Goal: Find specific page/section: Find specific page/section

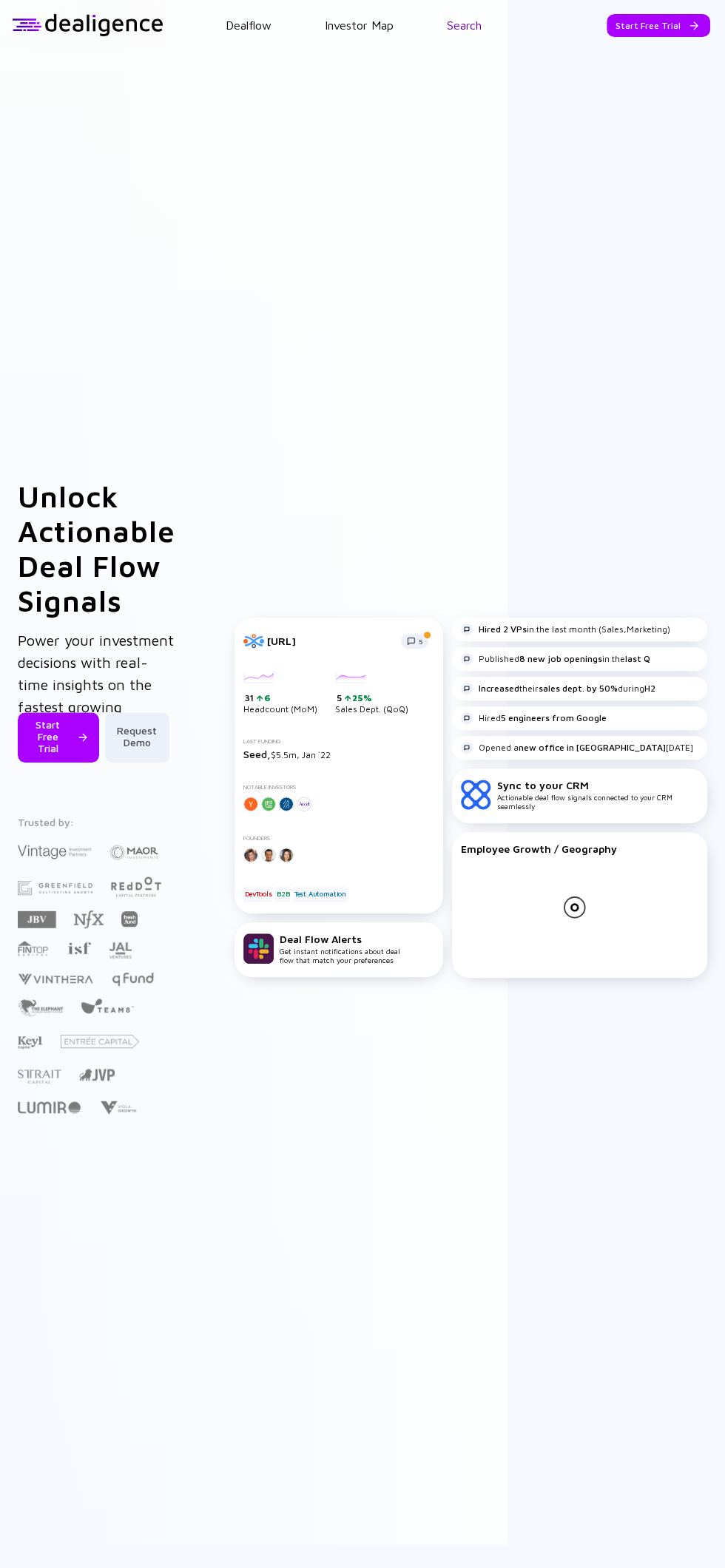
click at [468, 32] on link "Search" at bounding box center [464, 25] width 35 height 13
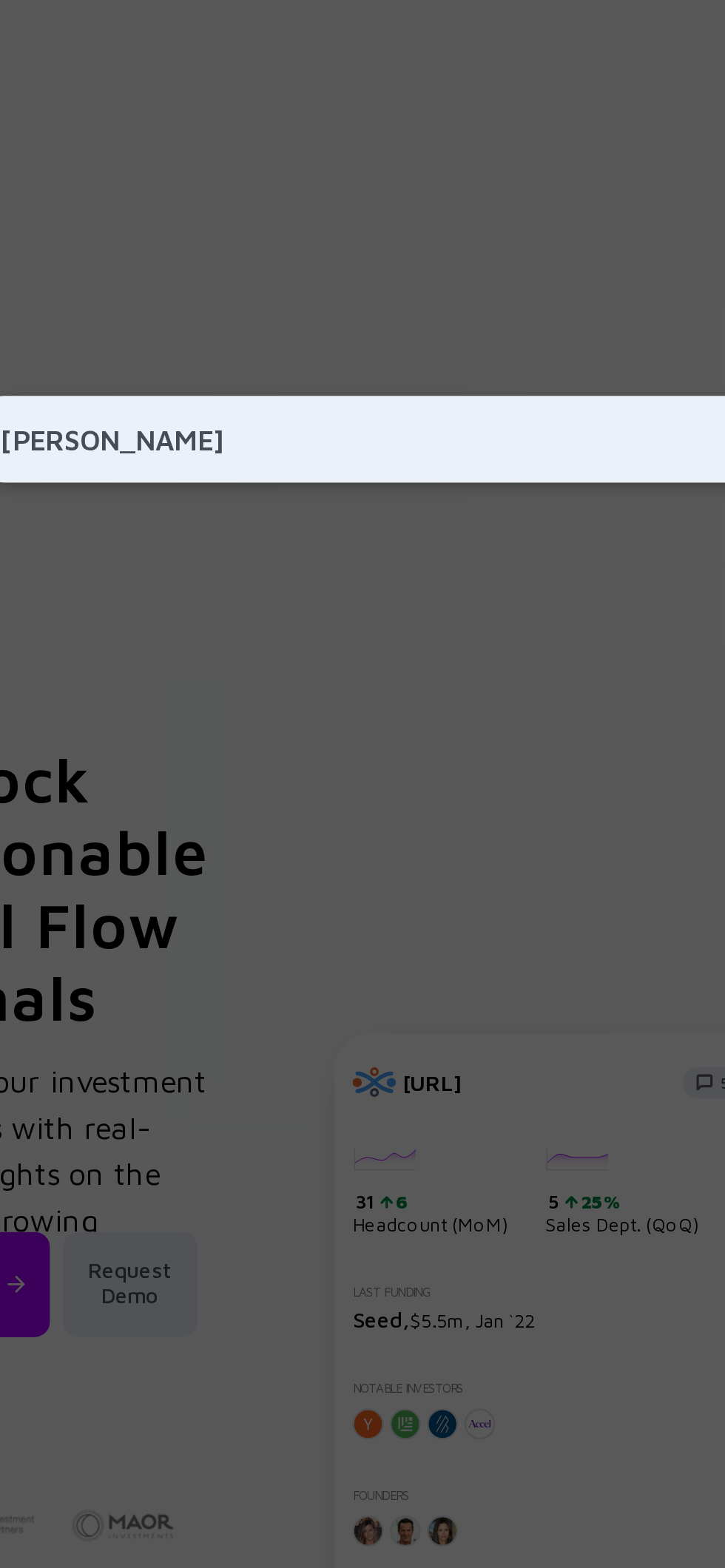
type input "Yotta"
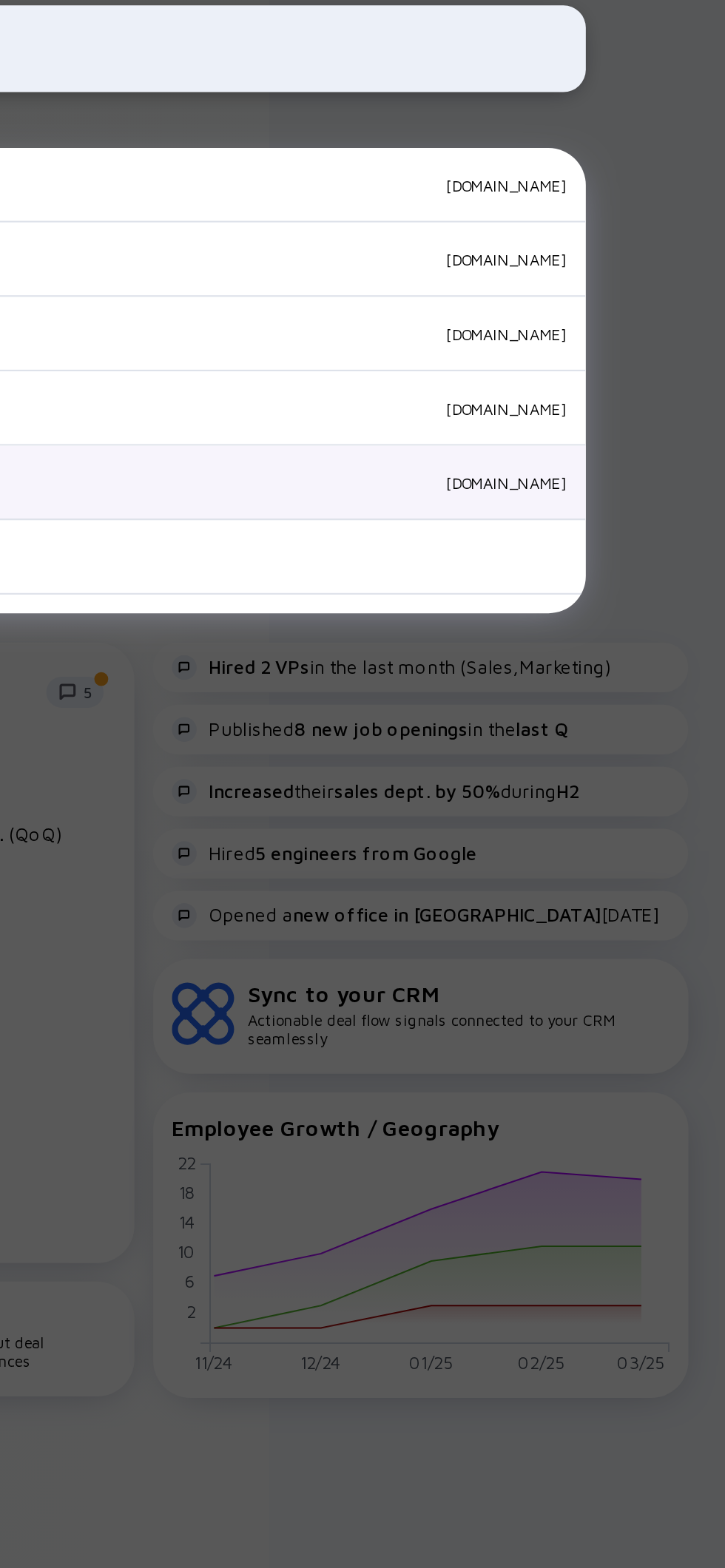
click at [628, 546] on div "[DOMAIN_NAME]" at bounding box center [399, 542] width 500 height 9
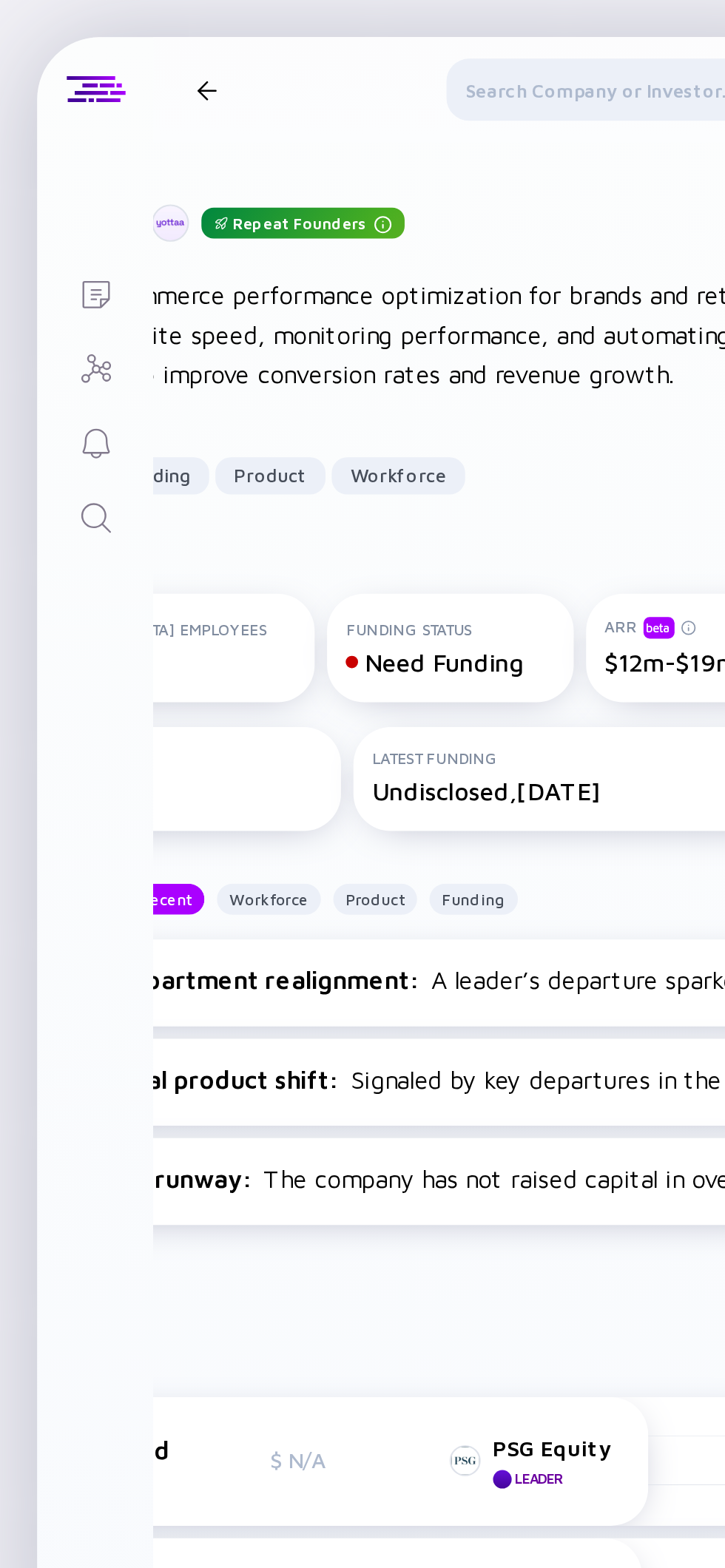
scroll to position [0, 105]
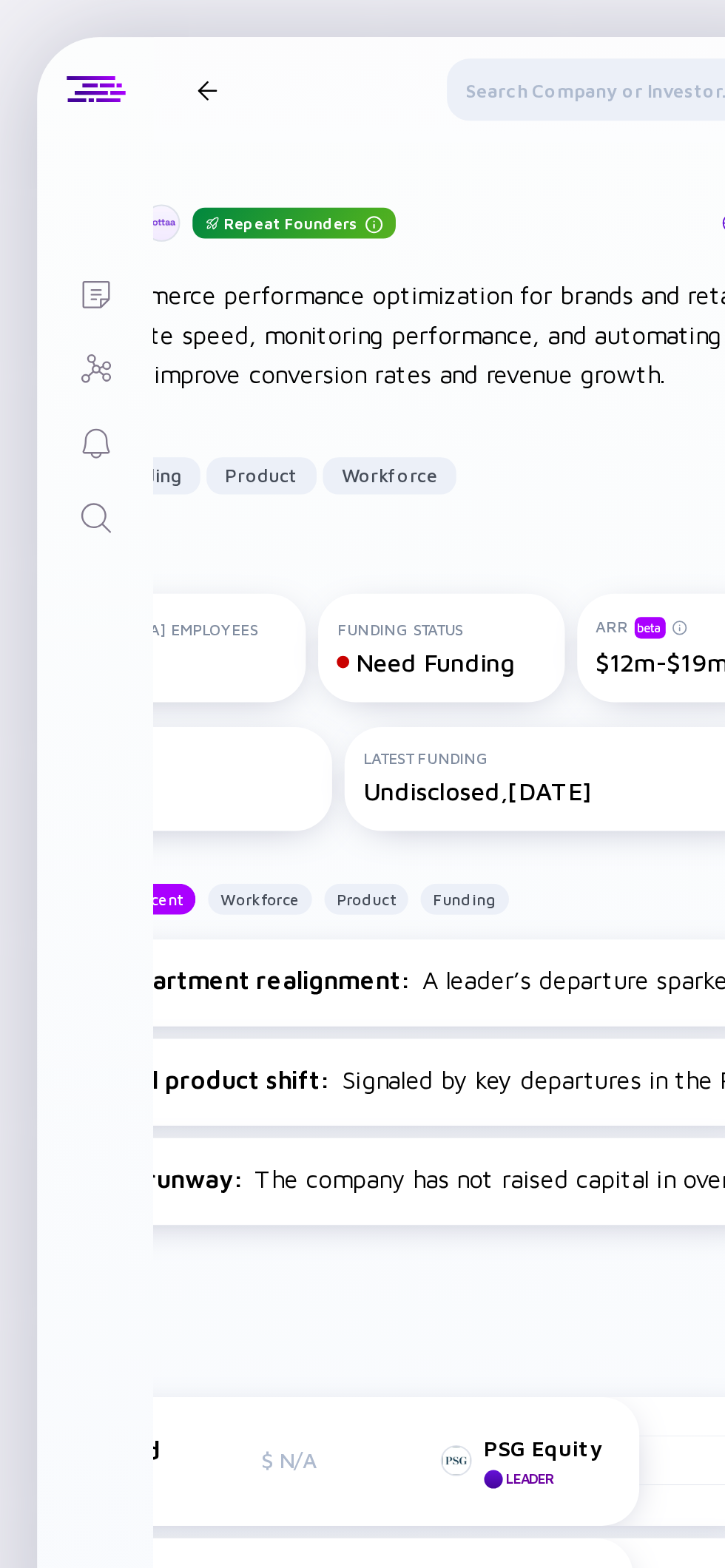
click at [306, 33] on div at bounding box center [308, 46] width 191 height 35
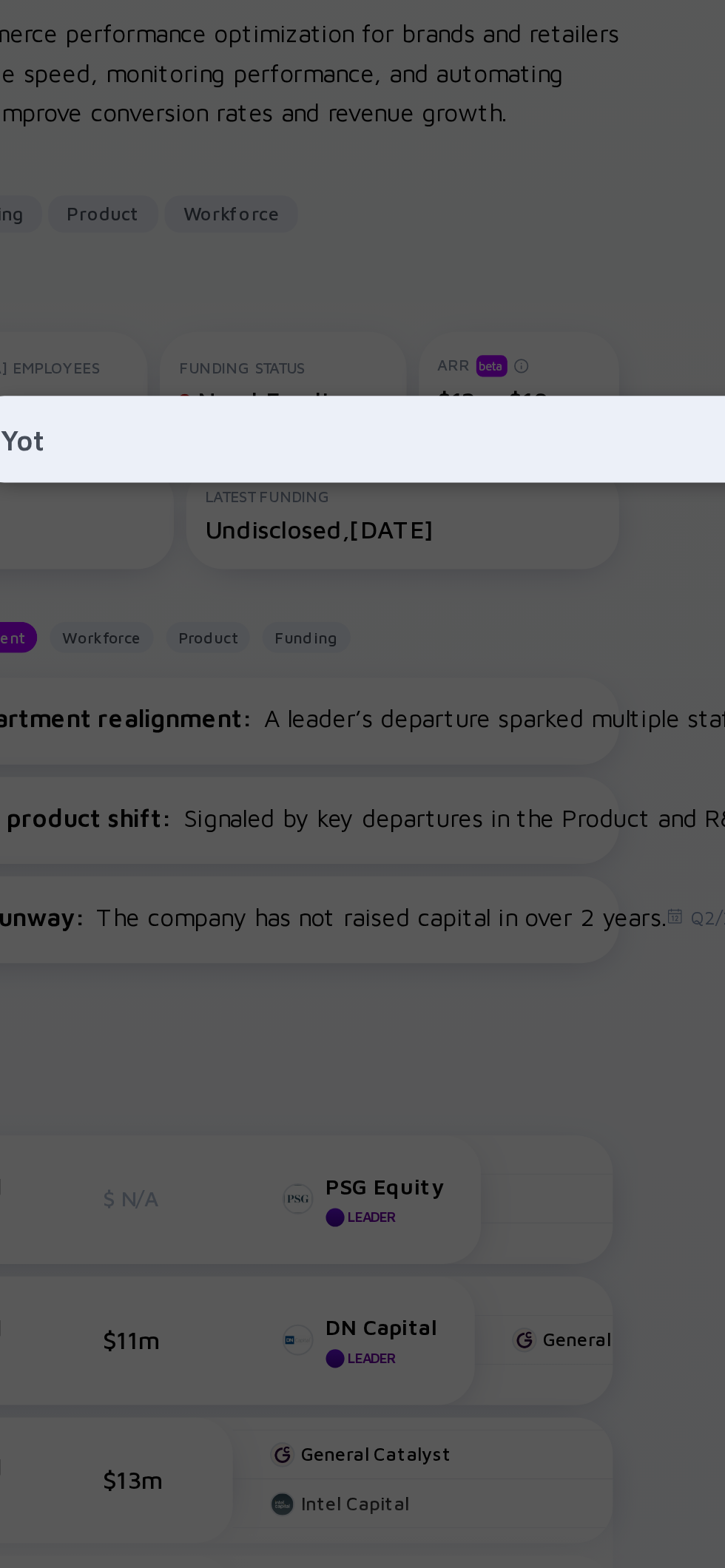
type input "Yota"
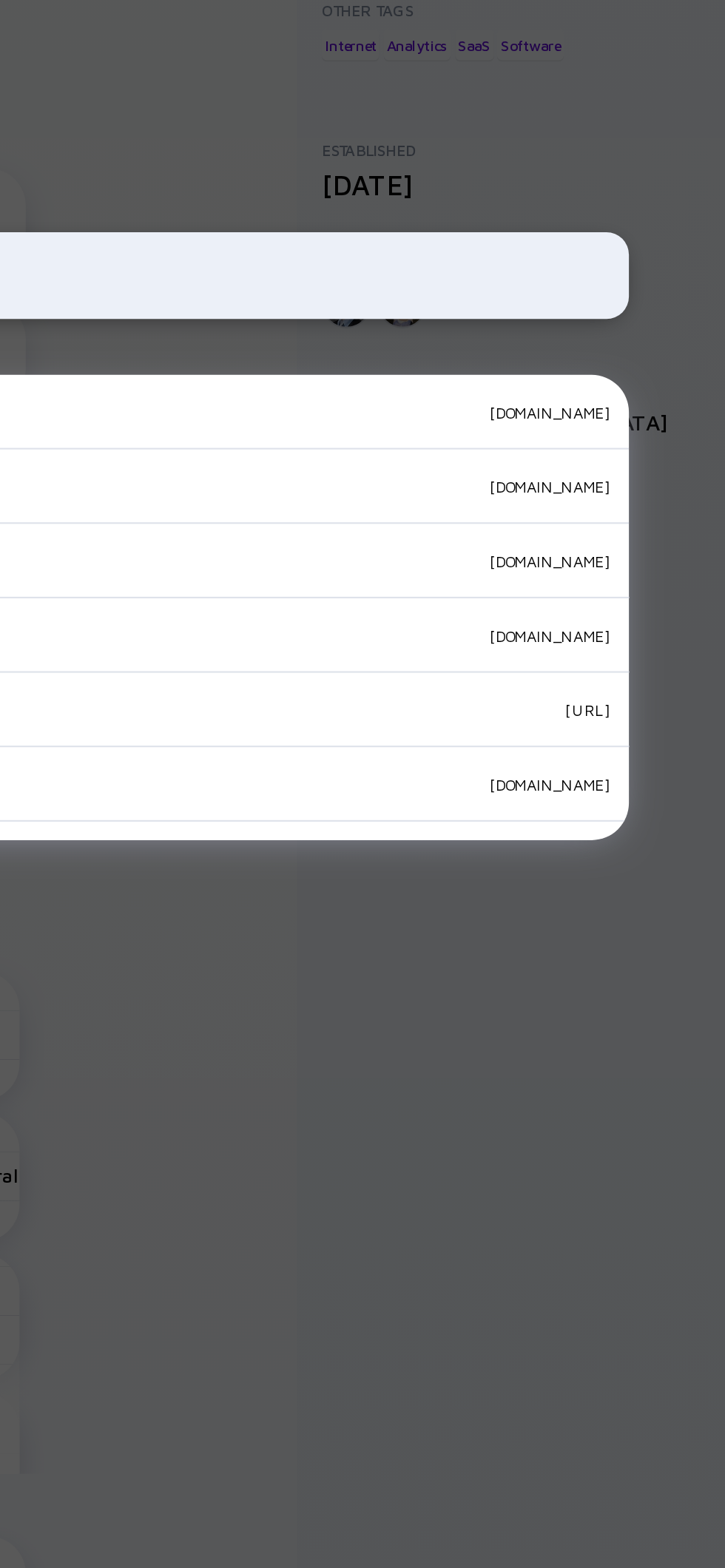
scroll to position [0, 0]
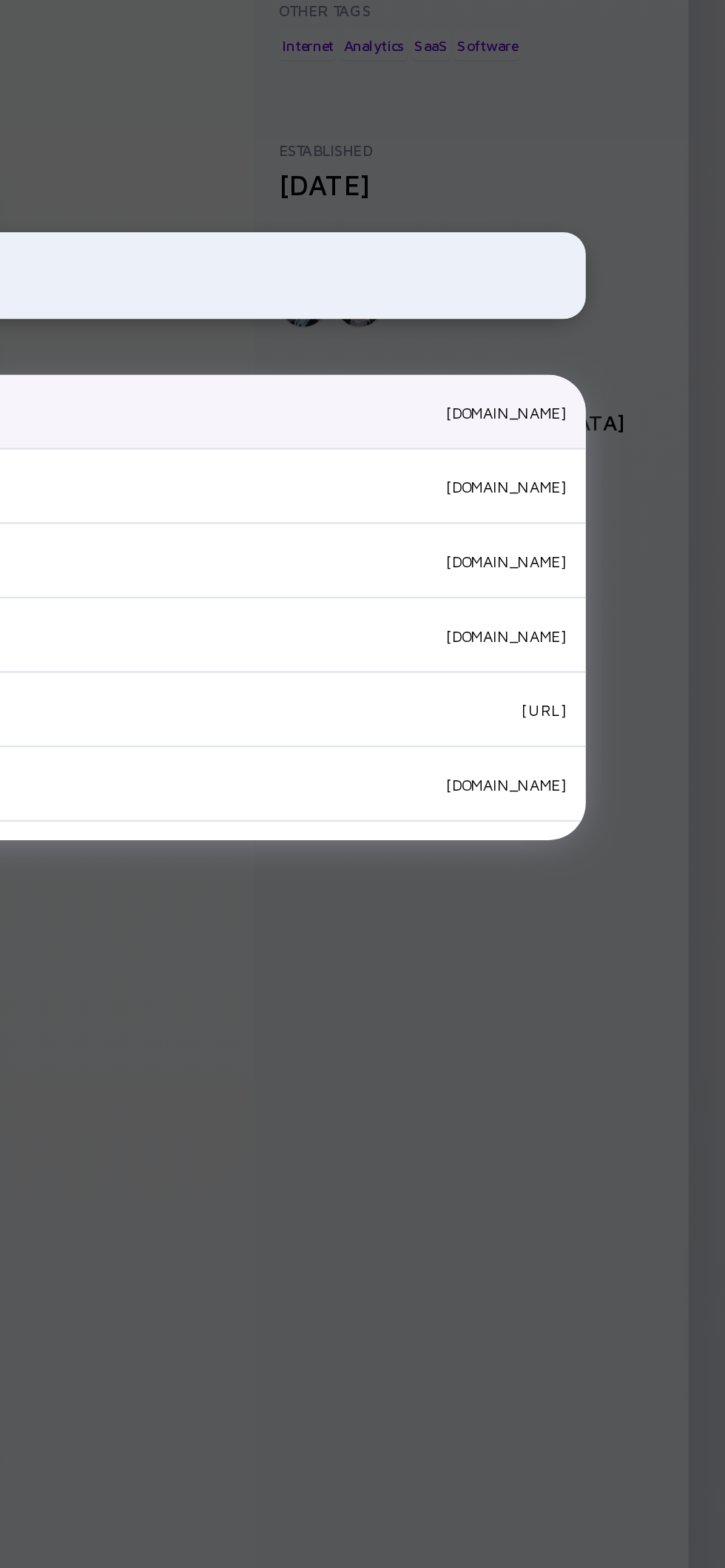
click at [646, 404] on div "[DOMAIN_NAME]" at bounding box center [405, 400] width 488 height 9
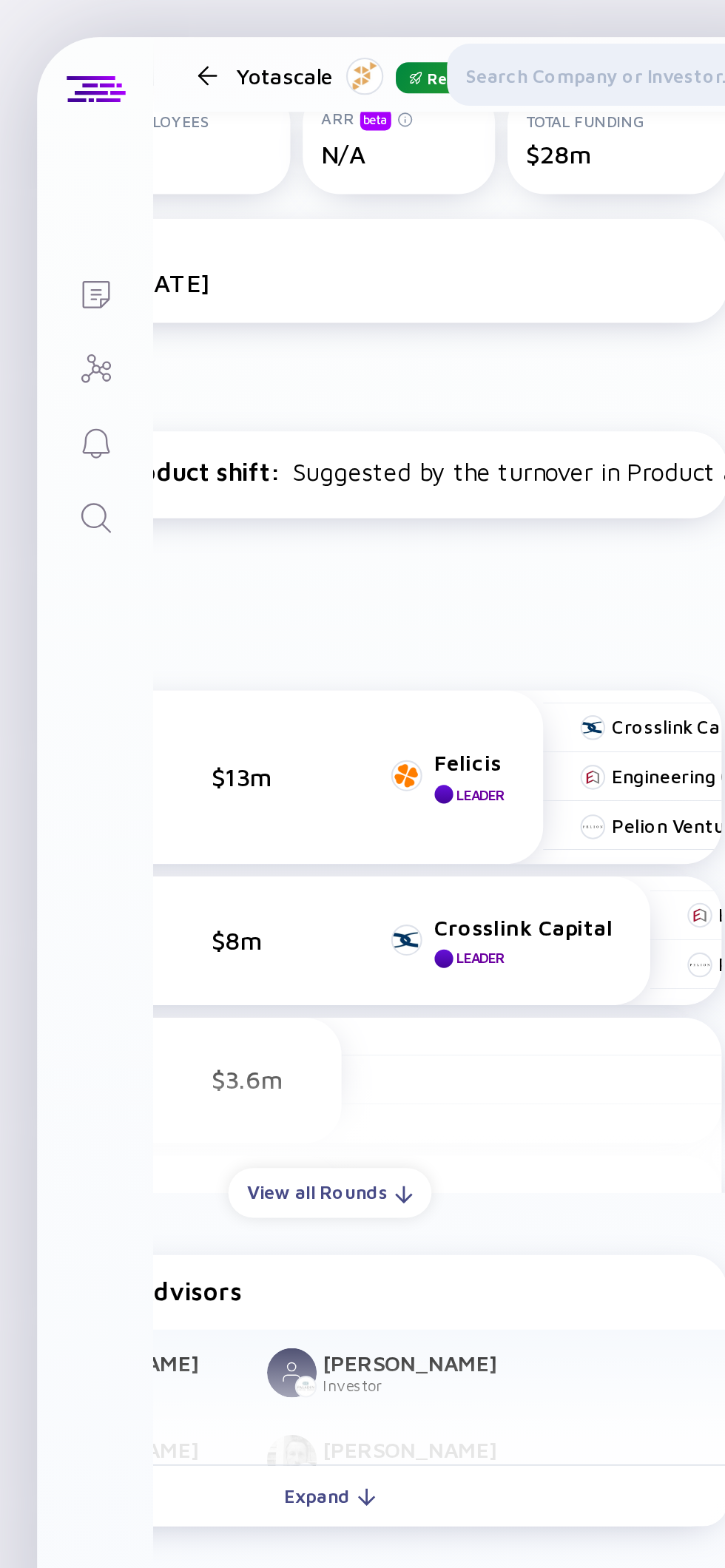
scroll to position [279, 130]
